Goal: Transaction & Acquisition: Subscribe to service/newsletter

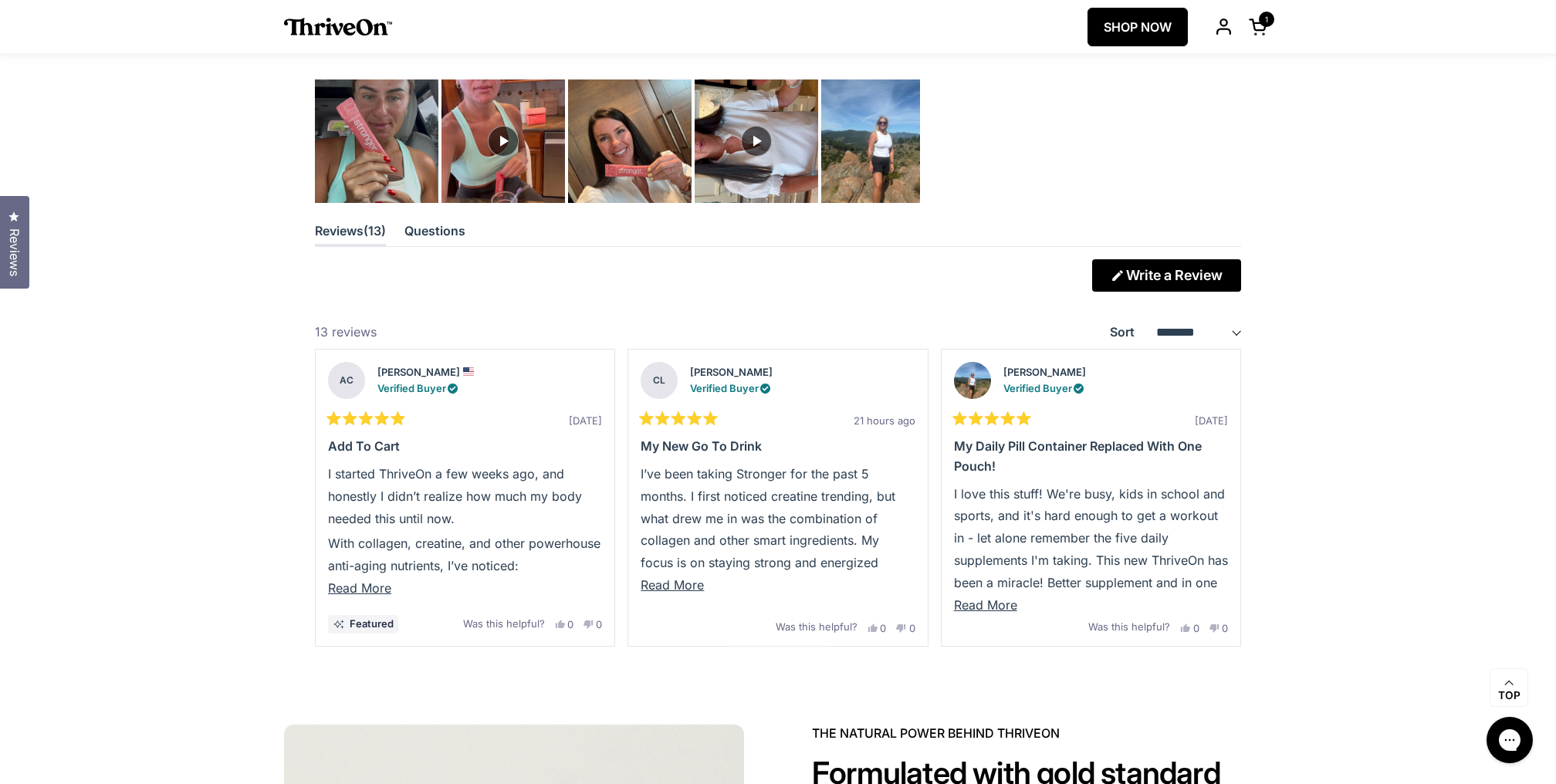
scroll to position [4262, 0]
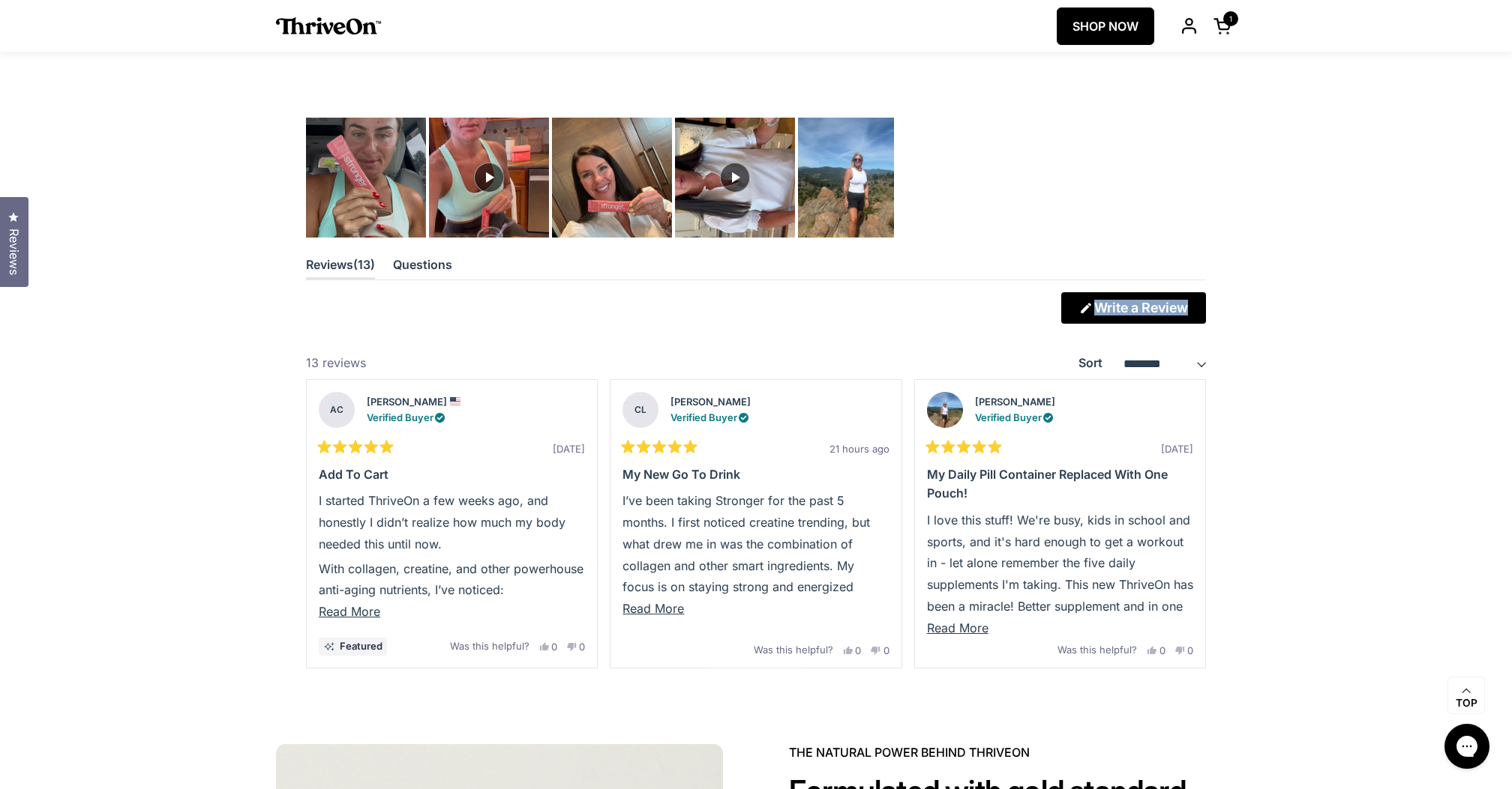
scroll to position [4103, 0]
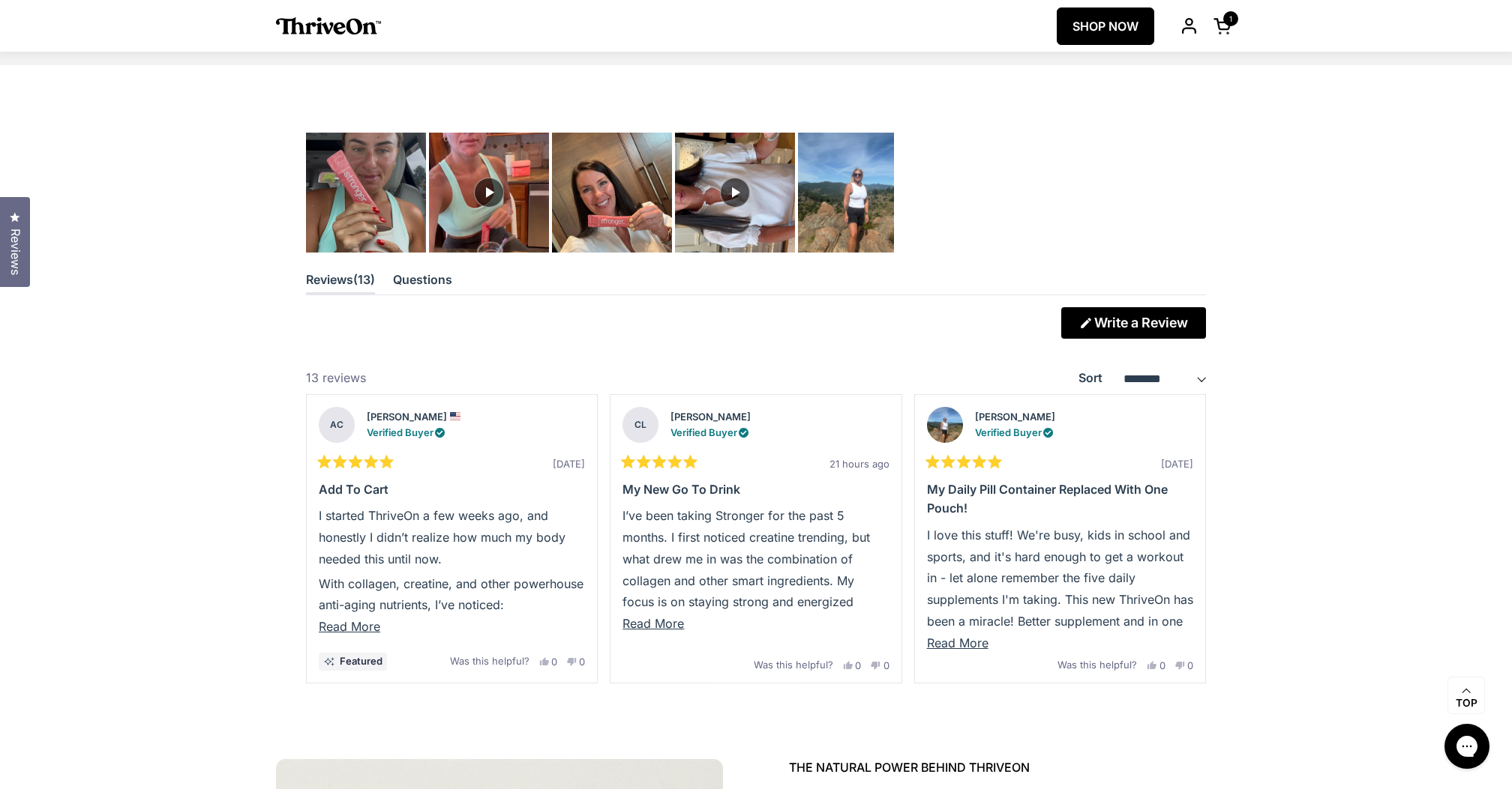
click at [18, 233] on span "Reviews" at bounding box center [14, 251] width 20 height 47
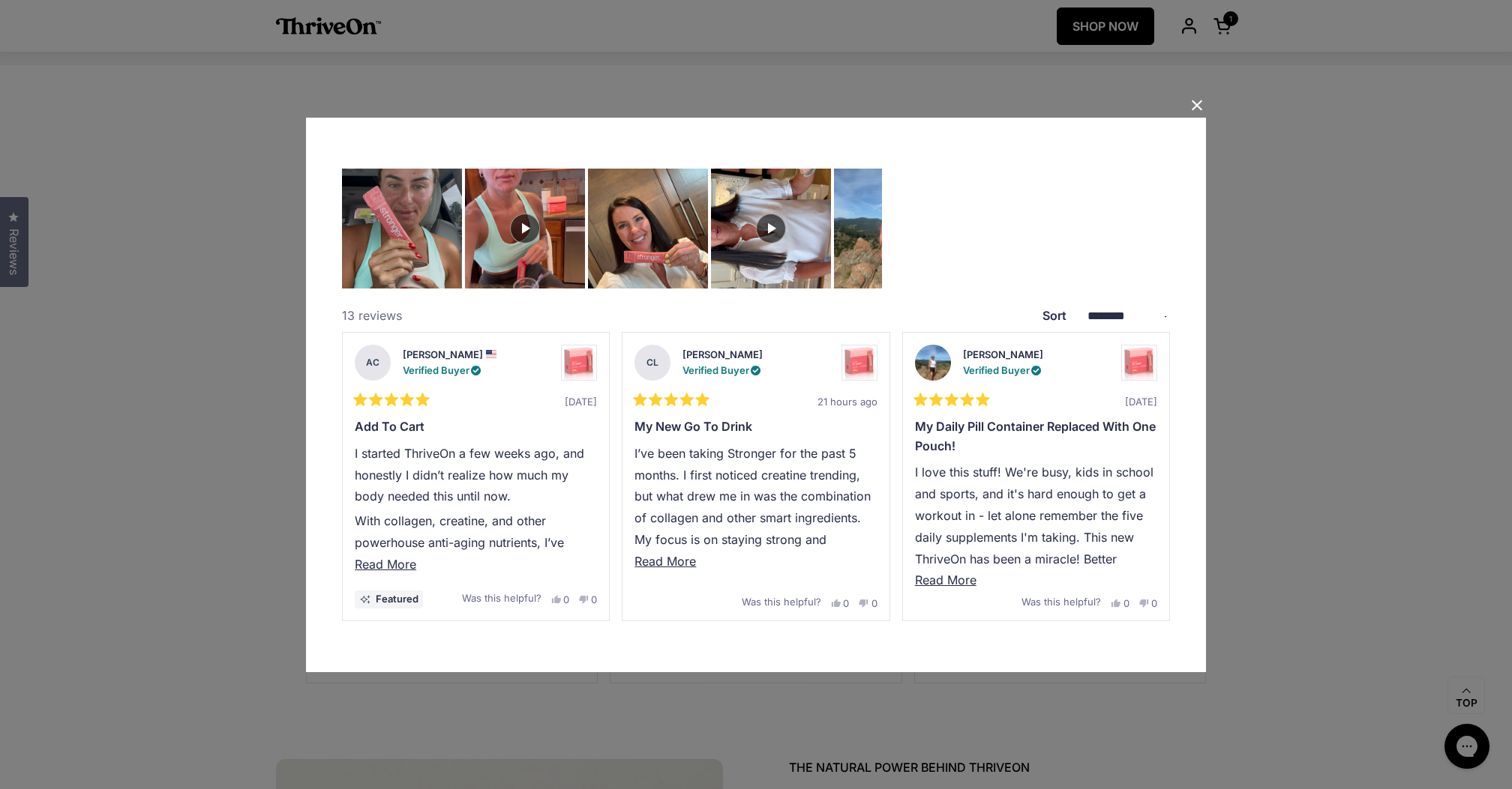
click at [1195, 101] on button "Close Dialog" at bounding box center [1197, 106] width 24 height 24
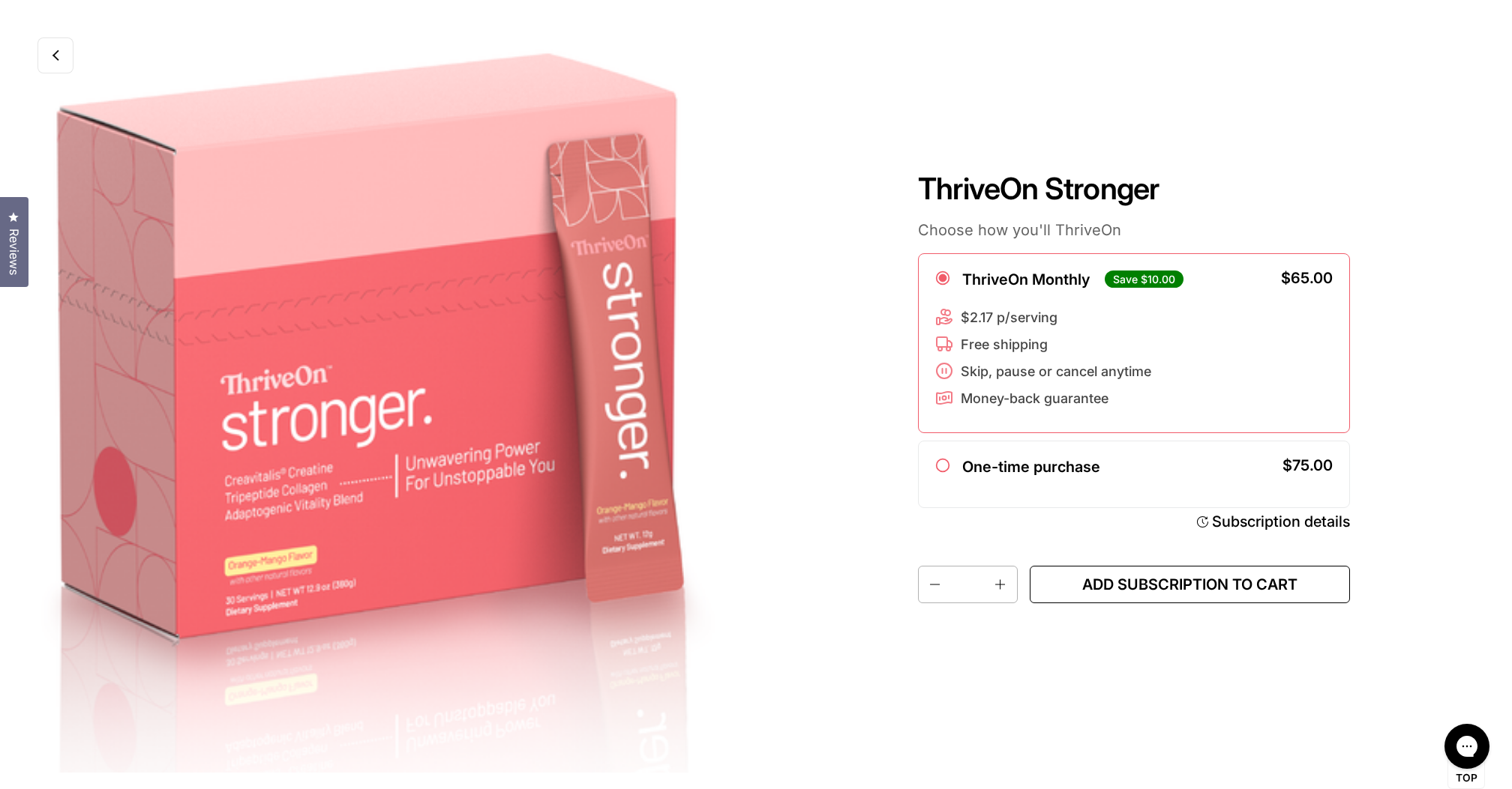
click at [1170, 595] on button "Add subscription to cart" at bounding box center [1190, 585] width 320 height 37
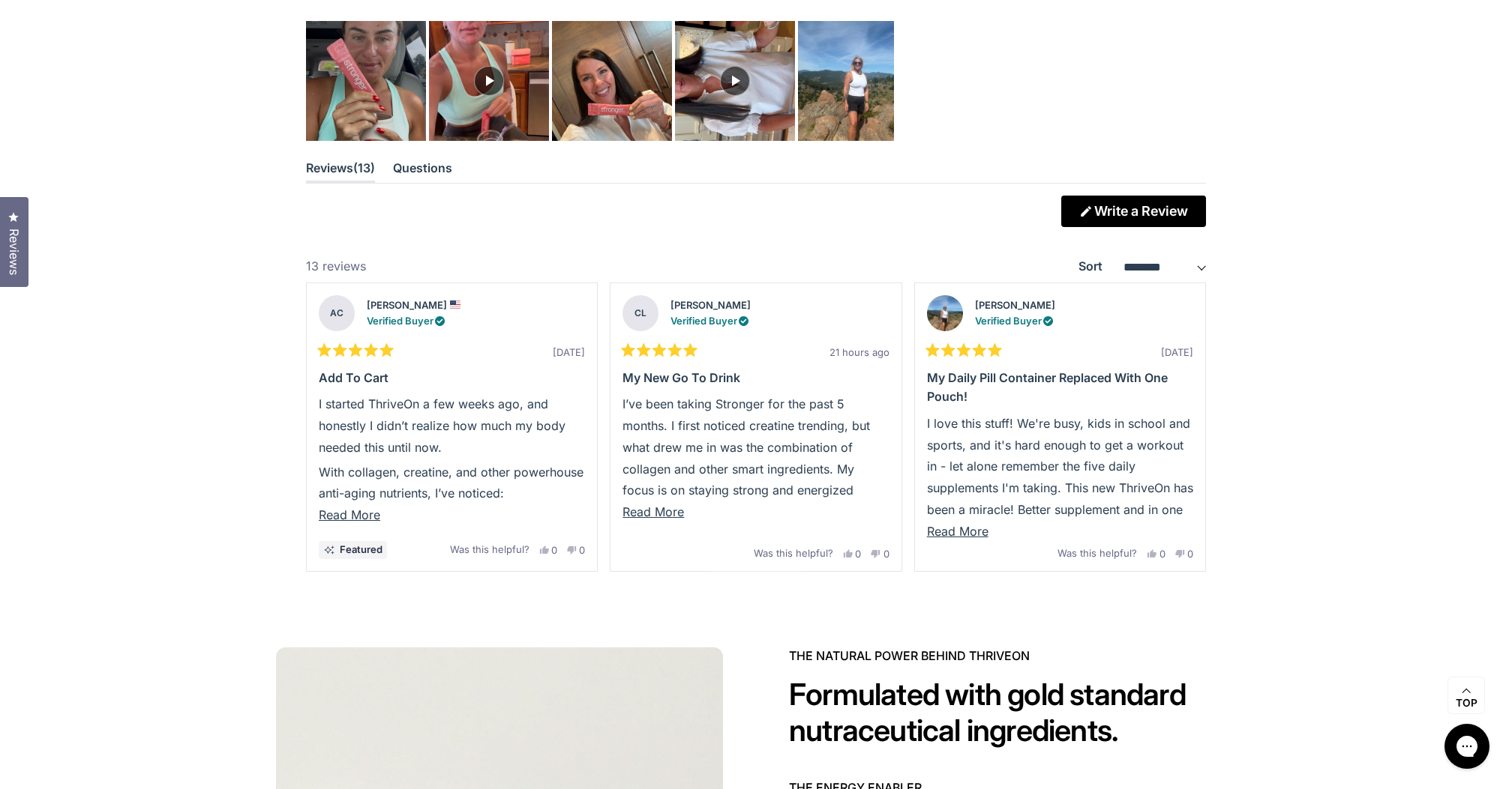
scroll to position [4225, 0]
